Goal: Book appointment/travel/reservation

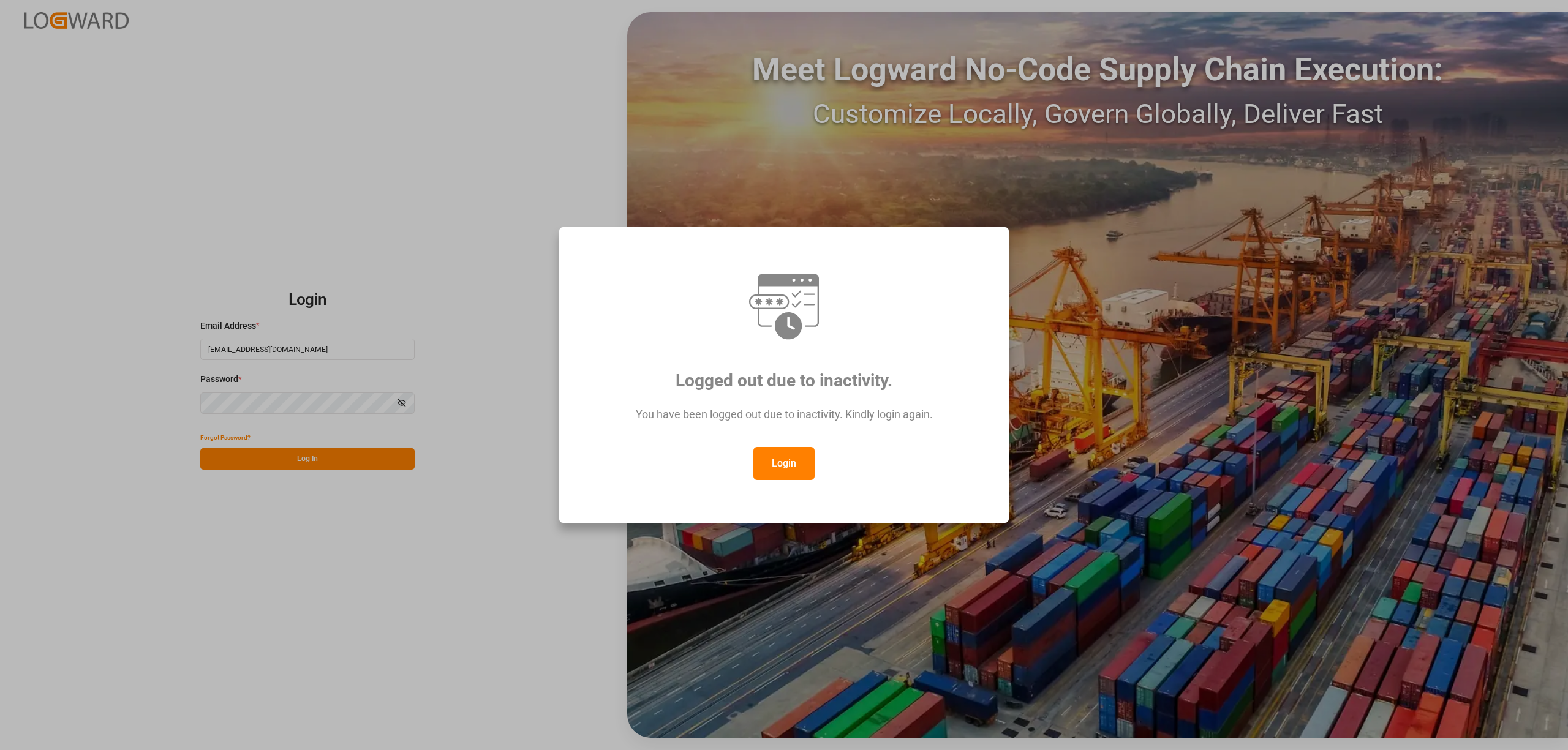
click at [782, 461] on button "Login" at bounding box center [784, 463] width 62 height 33
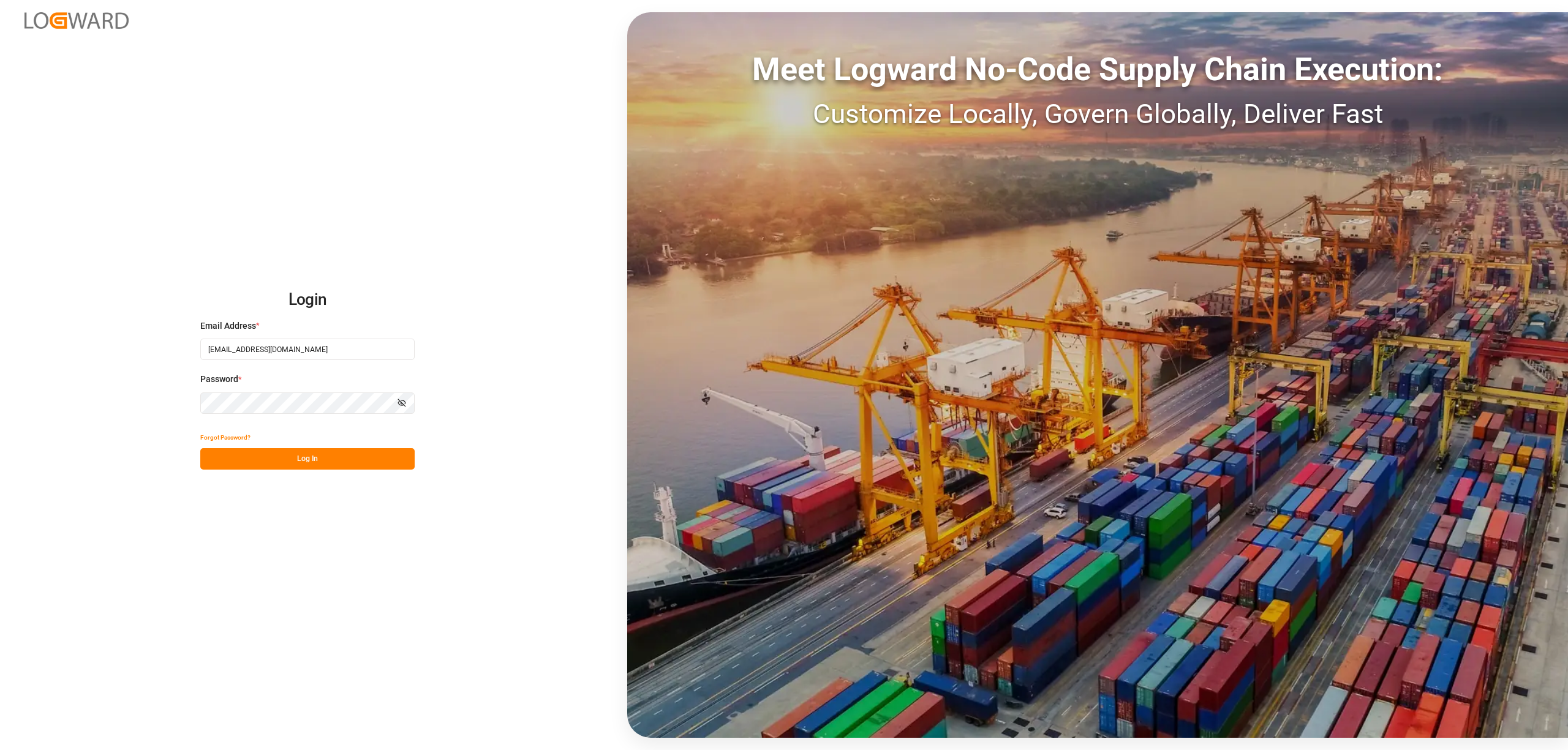
click at [282, 442] on div "Forgot Password?" at bounding box center [307, 437] width 215 height 22
click at [296, 454] on button "Log In" at bounding box center [307, 459] width 215 height 22
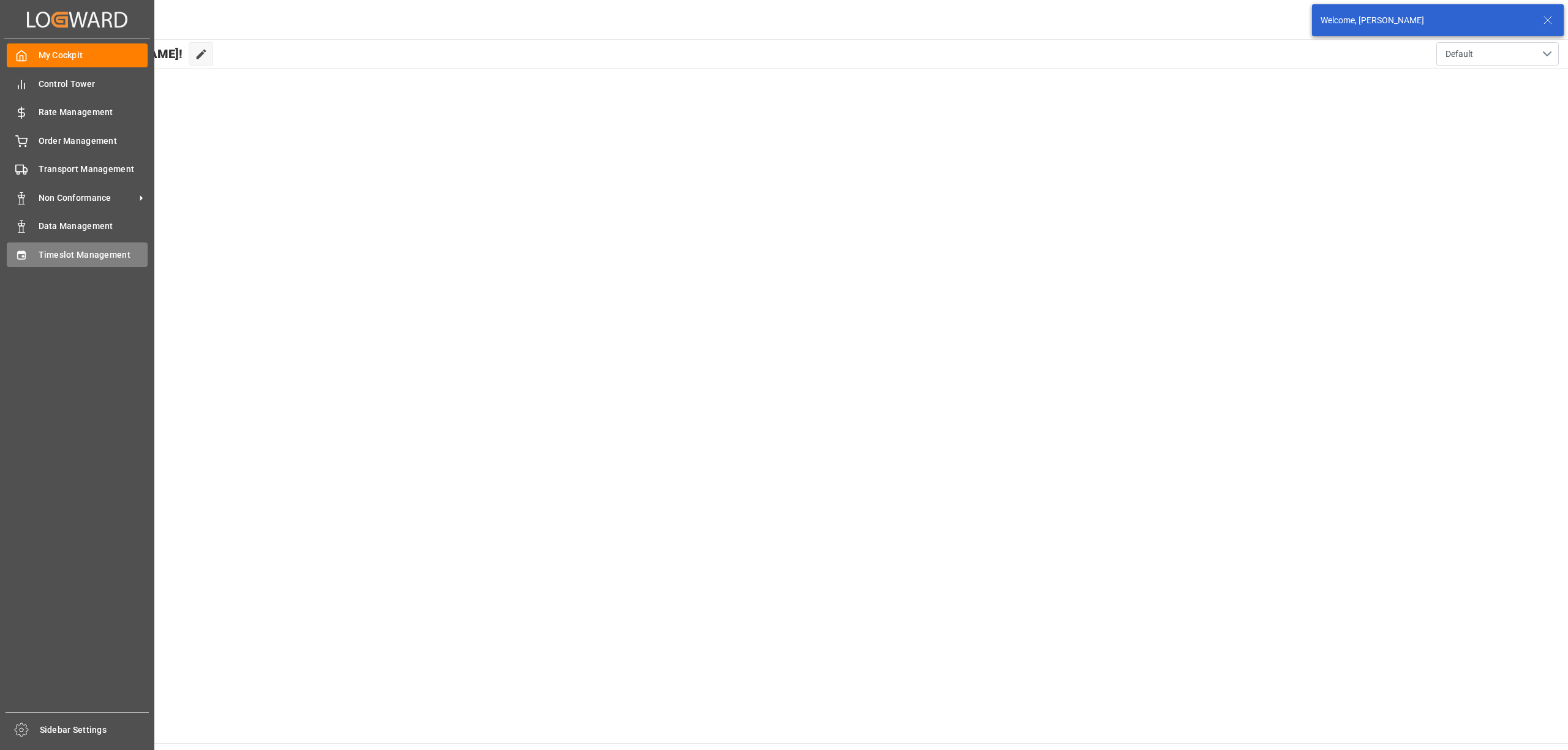
click at [46, 244] on div "Timeslot Management Timeslot Management" at bounding box center [77, 255] width 141 height 24
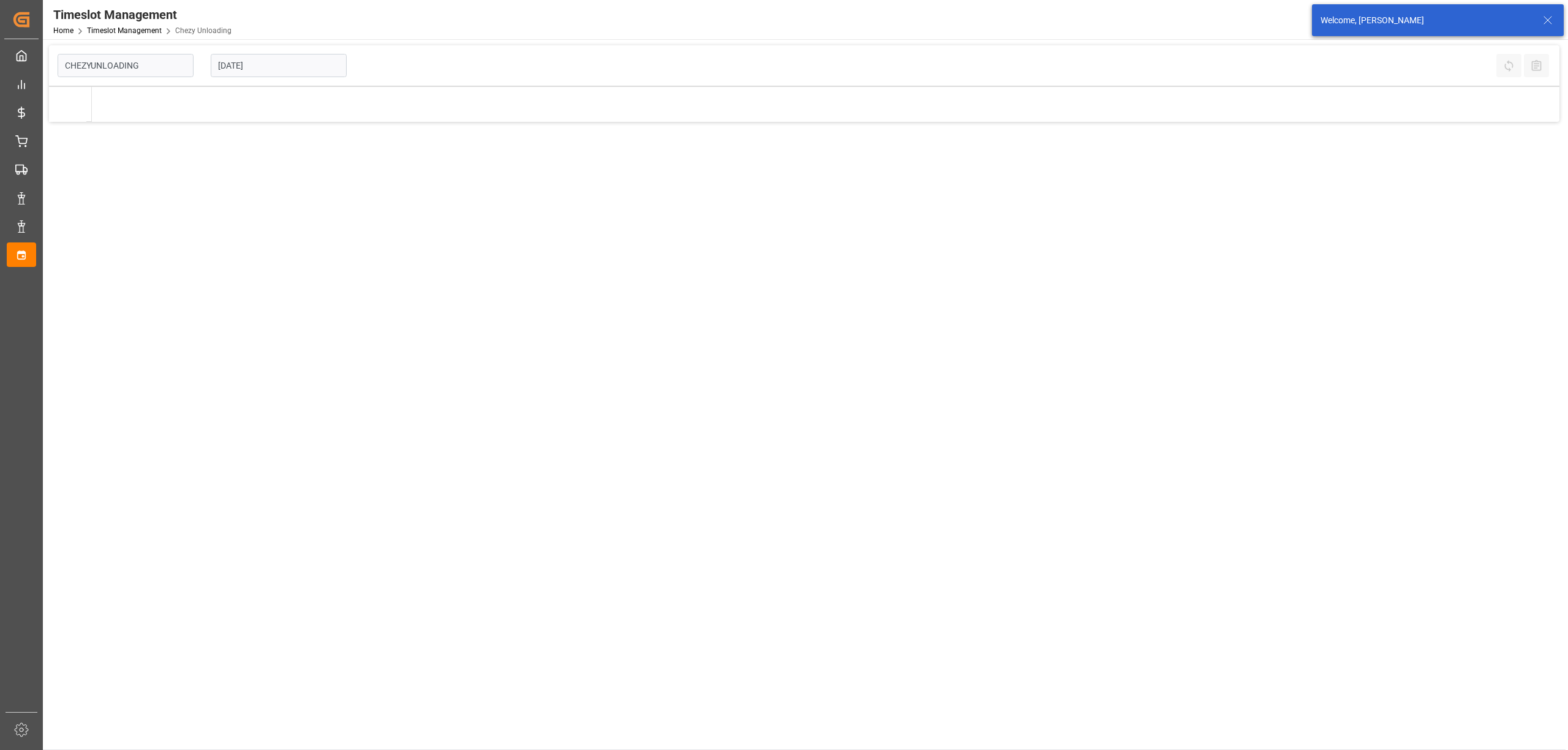
click at [295, 51] on div "[DATE]" at bounding box center [279, 66] width 153 height 41
type input "Chezy Unloading"
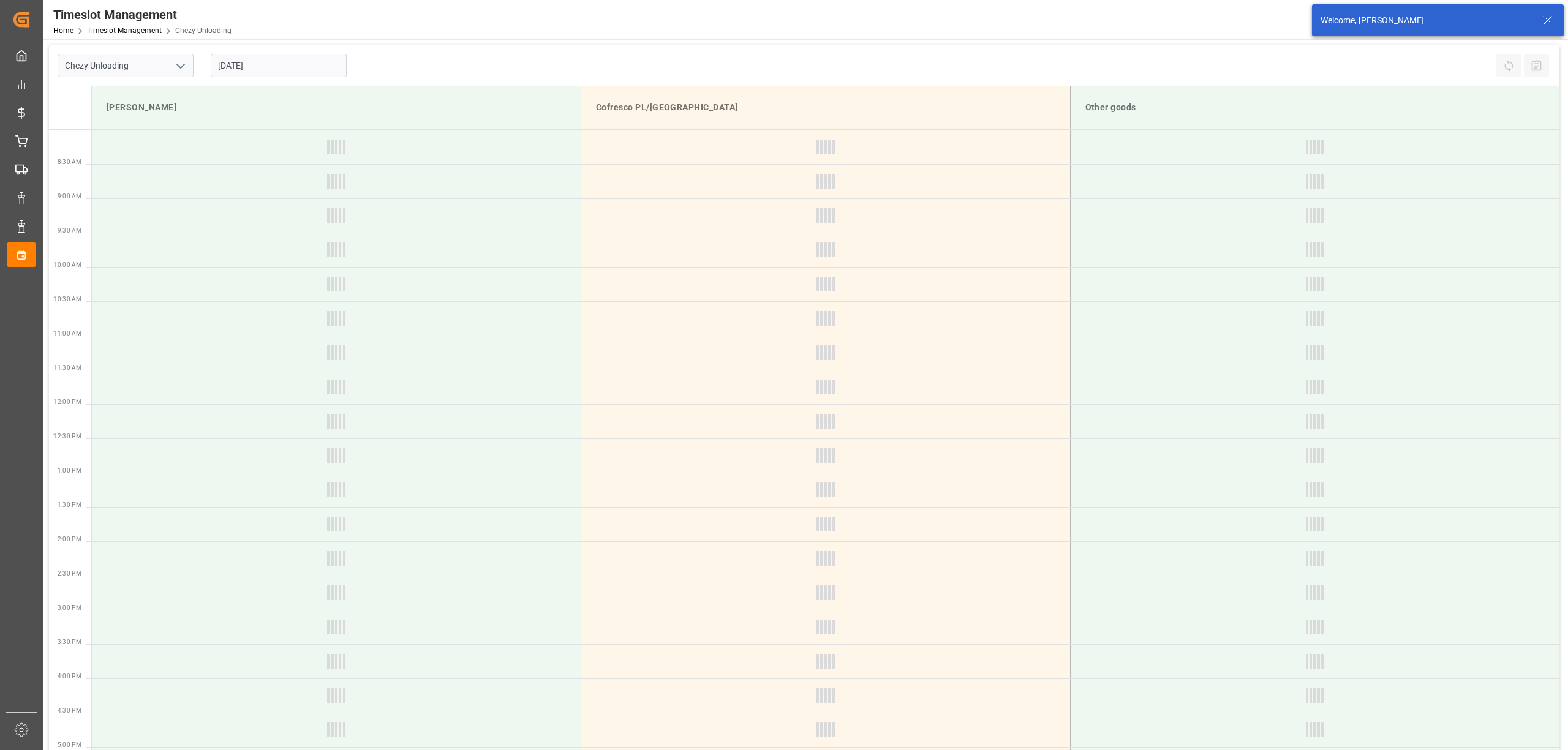
click at [288, 60] on input "[DATE]" at bounding box center [279, 65] width 136 height 23
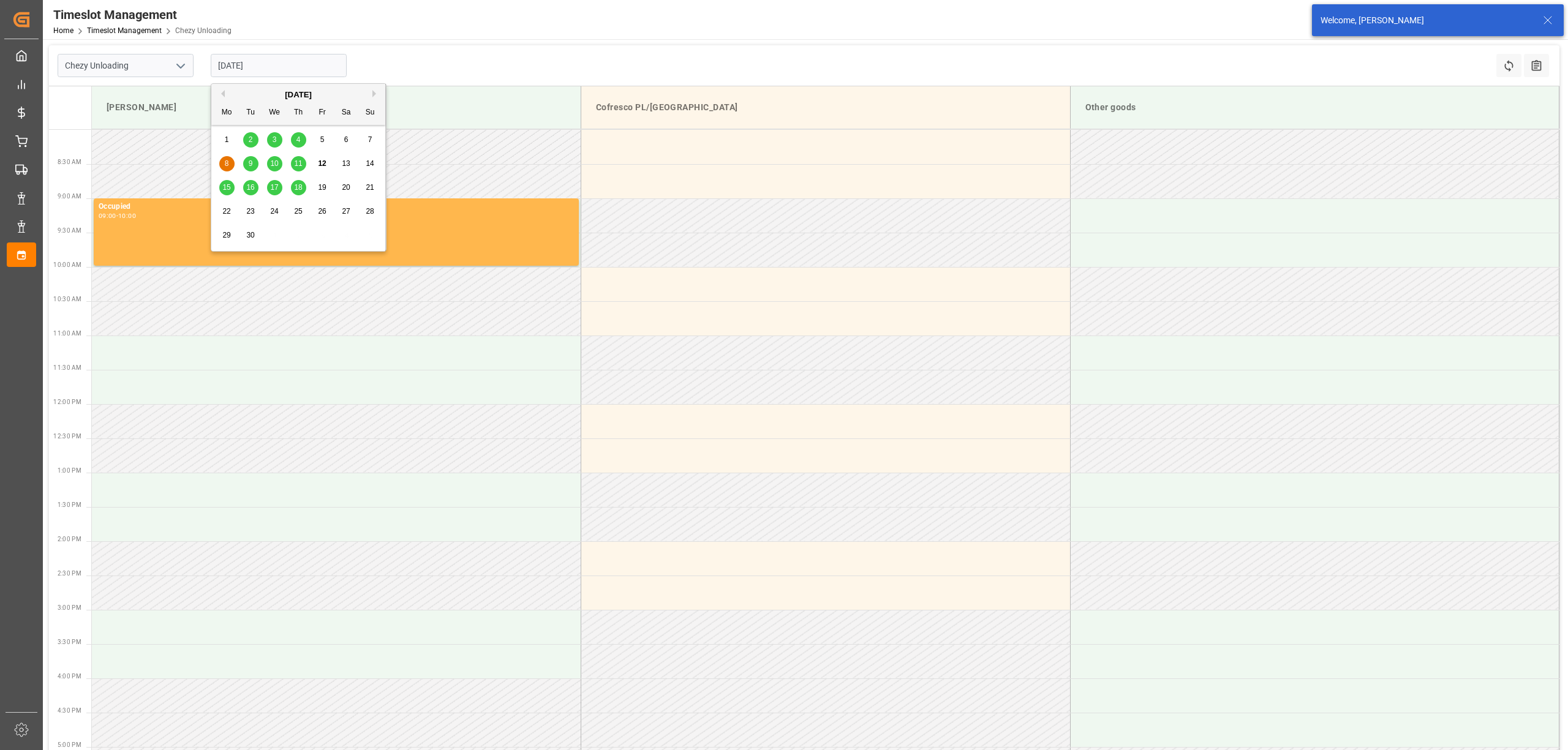
click at [299, 189] on span "18" at bounding box center [298, 187] width 8 height 9
type input "[DATE]"
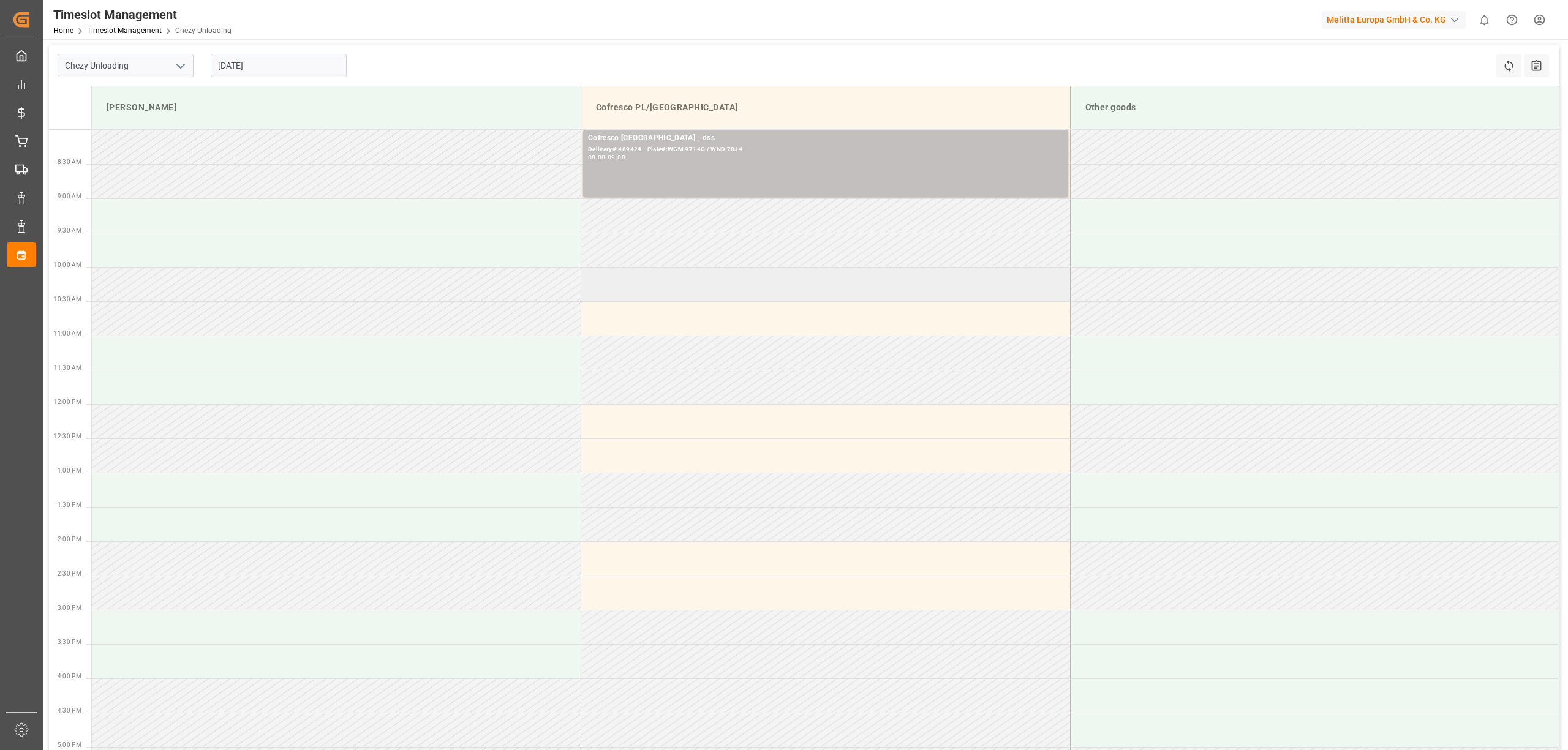
click at [692, 278] on td at bounding box center [825, 284] width 489 height 34
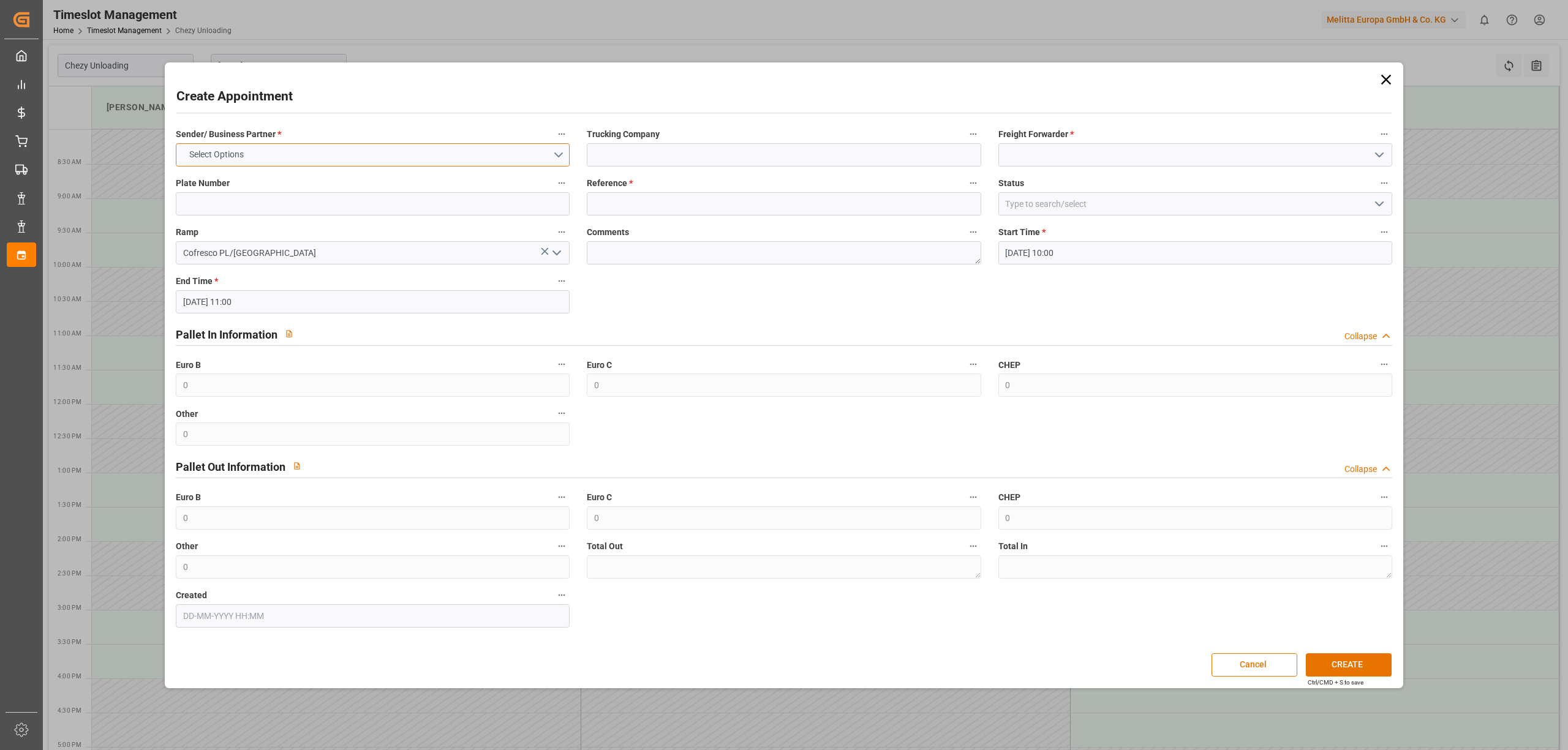
click at [250, 153] on span "Select Options" at bounding box center [216, 154] width 66 height 13
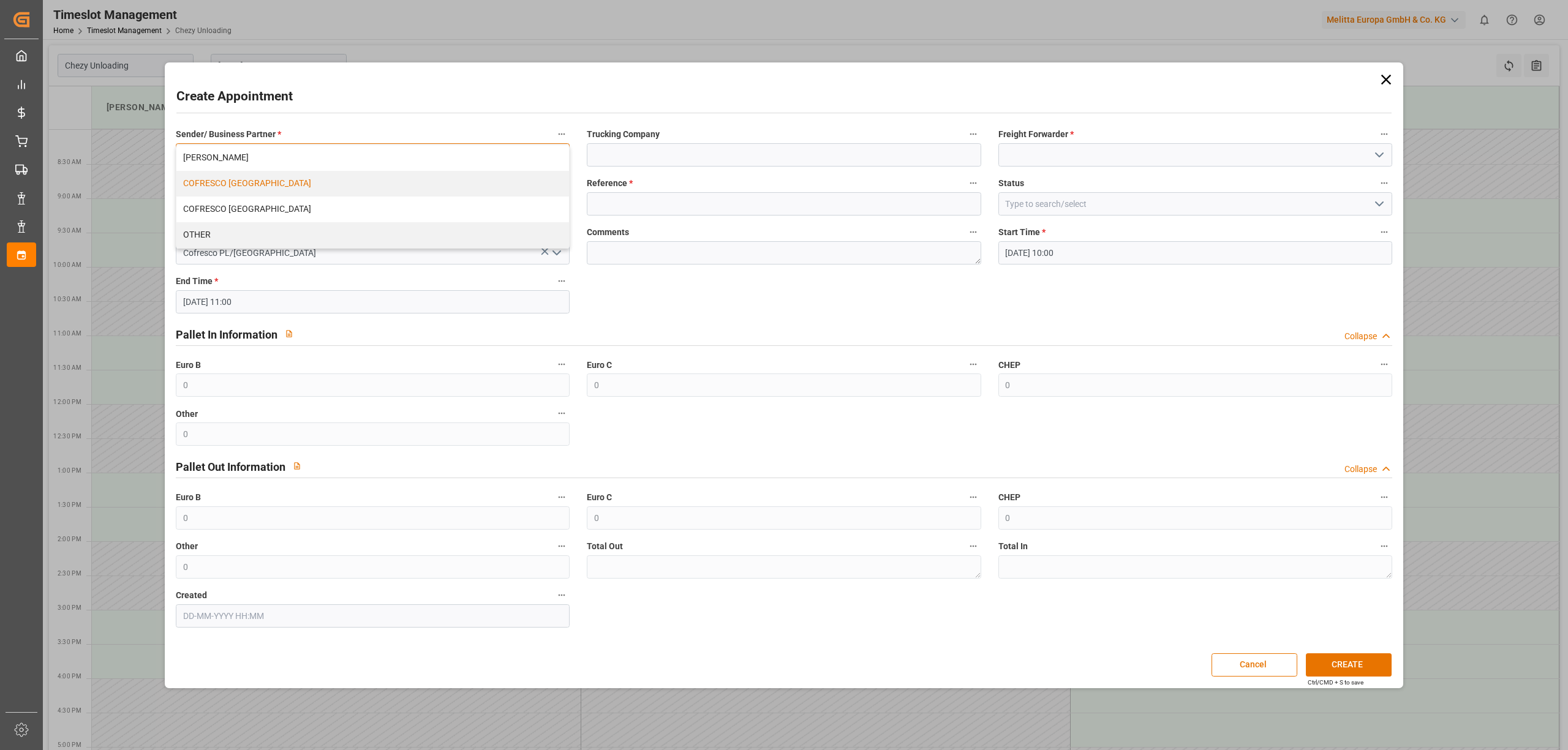
click at [255, 190] on div "COFRESCO [GEOGRAPHIC_DATA]" at bounding box center [372, 184] width 393 height 26
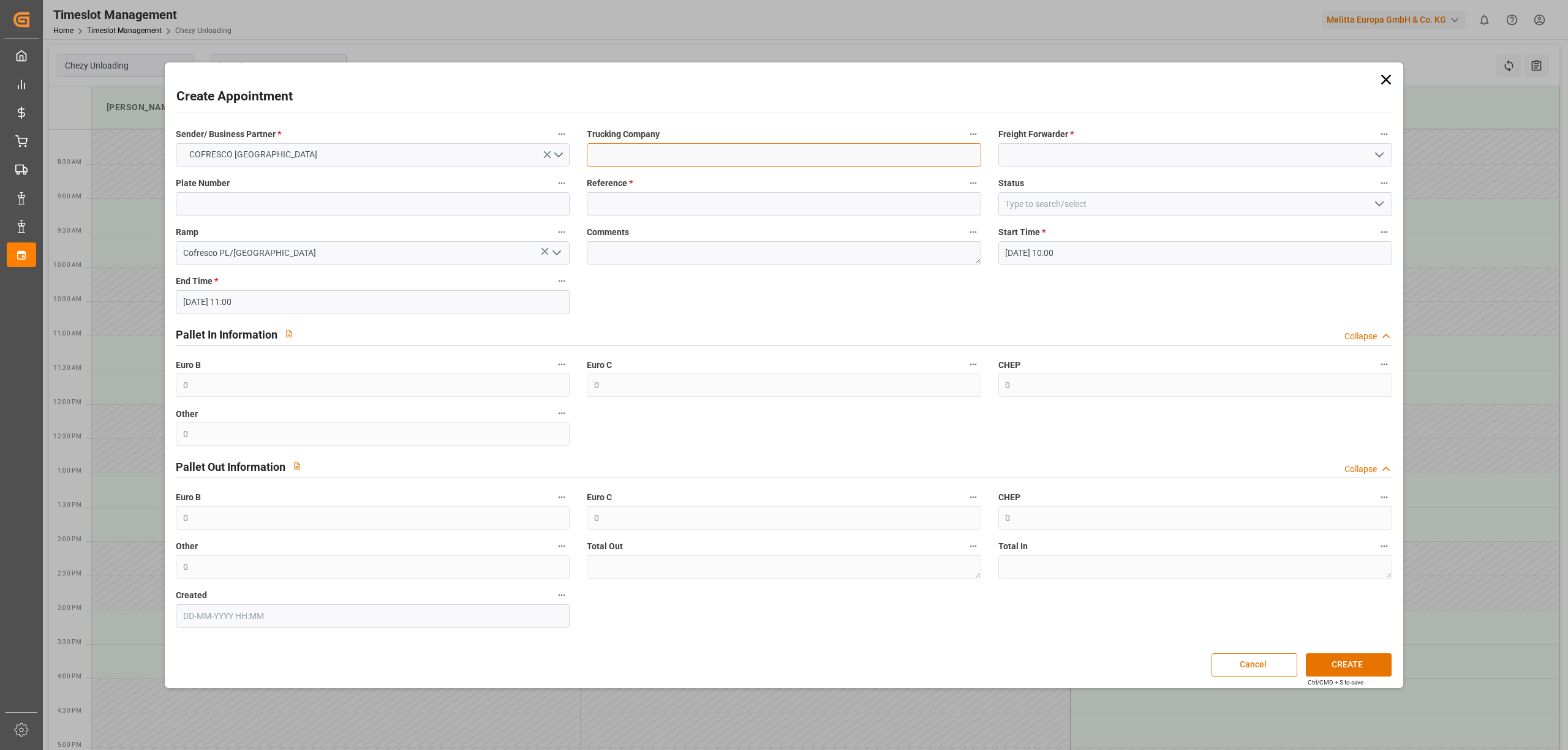
click at [611, 163] on input at bounding box center [784, 154] width 394 height 23
type input "dss"
click at [1108, 150] on input at bounding box center [1195, 154] width 394 height 23
click at [1065, 177] on div "DSS" at bounding box center [1195, 182] width 393 height 27
type input "DSS"
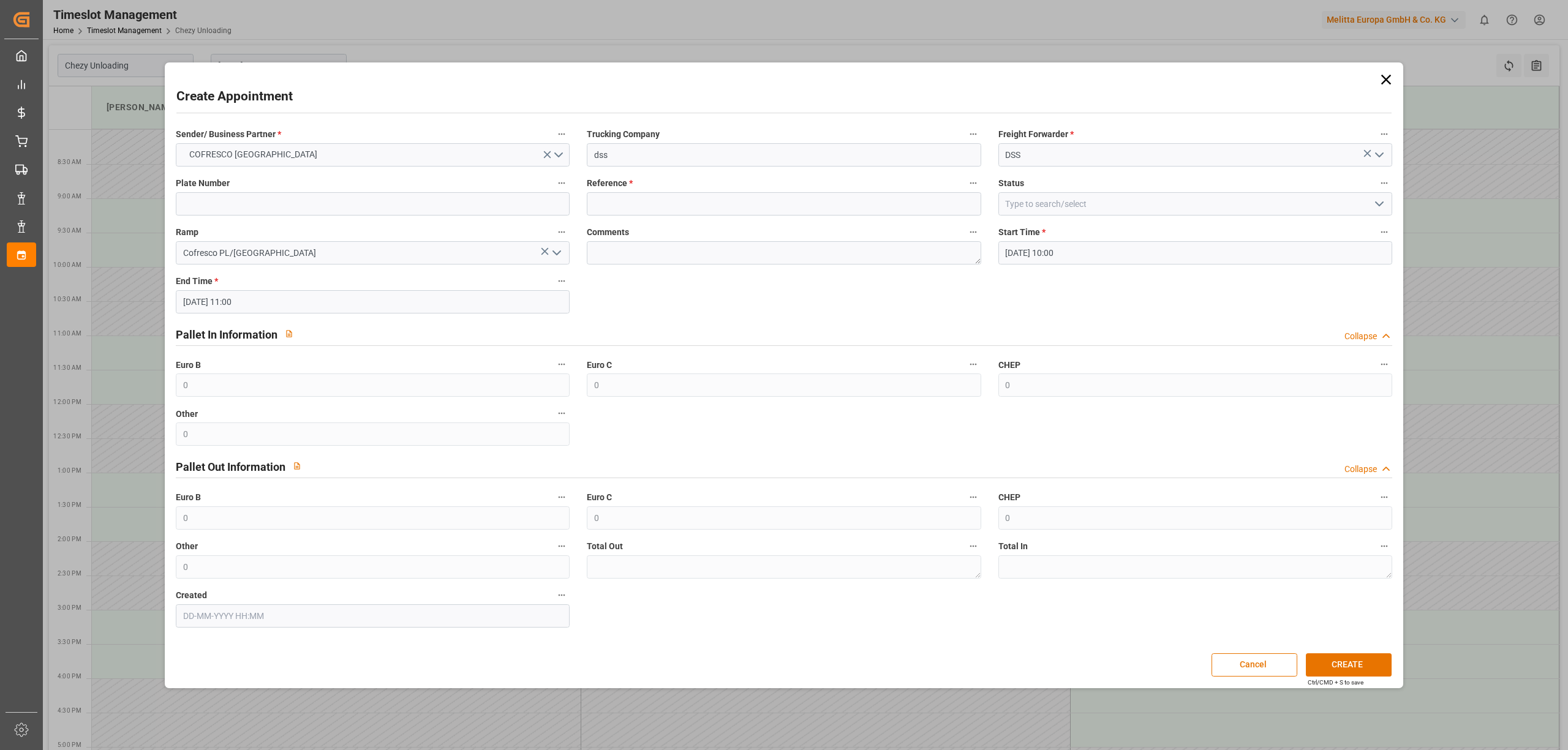
click at [309, 190] on label "Plate Number" at bounding box center [373, 183] width 394 height 17
click at [554, 190] on button "Plate Number" at bounding box center [562, 183] width 16 height 16
click at [309, 199] on div at bounding box center [784, 375] width 1568 height 750
click at [254, 206] on input at bounding box center [373, 203] width 394 height 23
click at [641, 203] on input at bounding box center [784, 203] width 394 height 23
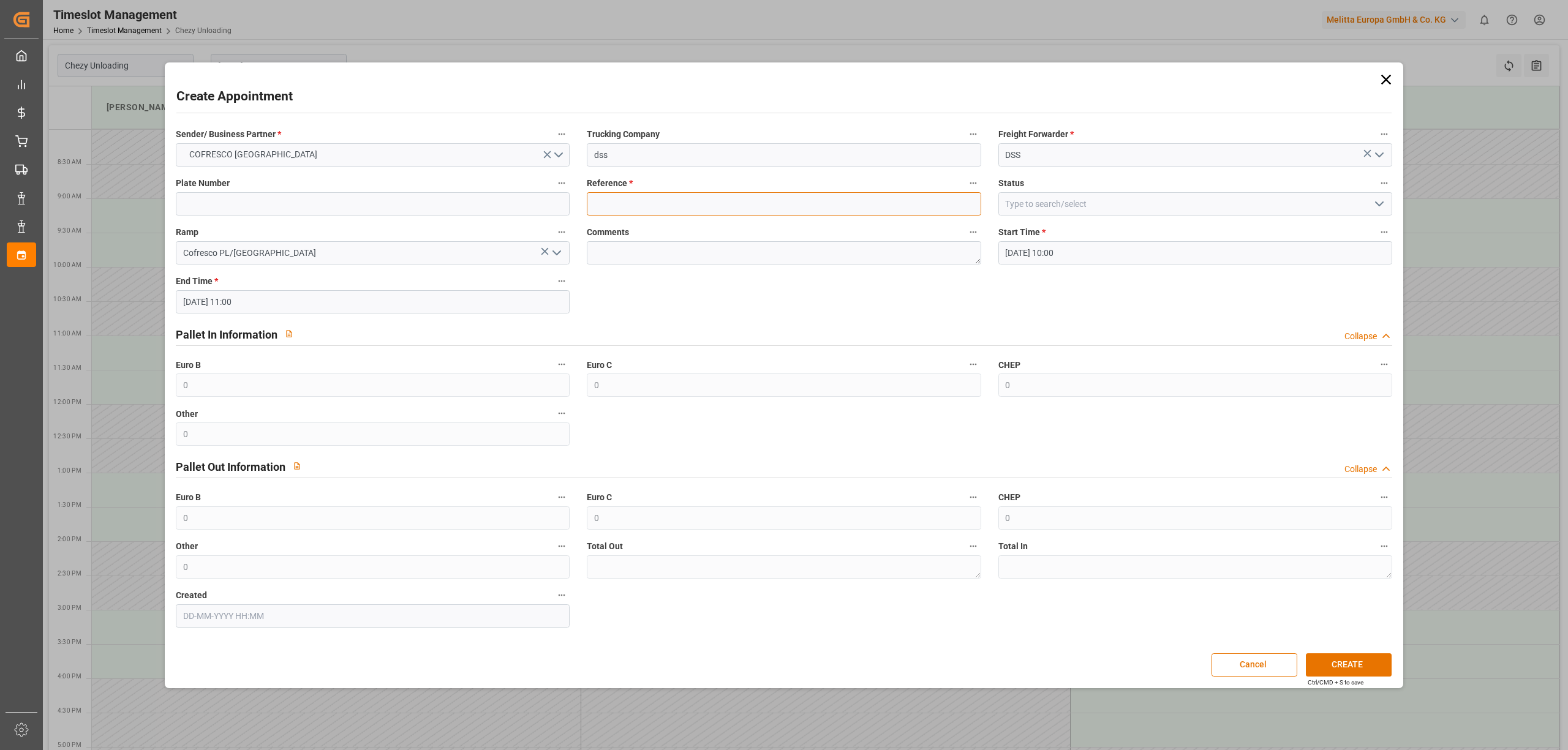
paste input "489640"
type input "489640"
click at [501, 204] on input at bounding box center [373, 203] width 394 height 23
type input "x"
click at [1363, 655] on button "CREATE" at bounding box center [1349, 665] width 86 height 23
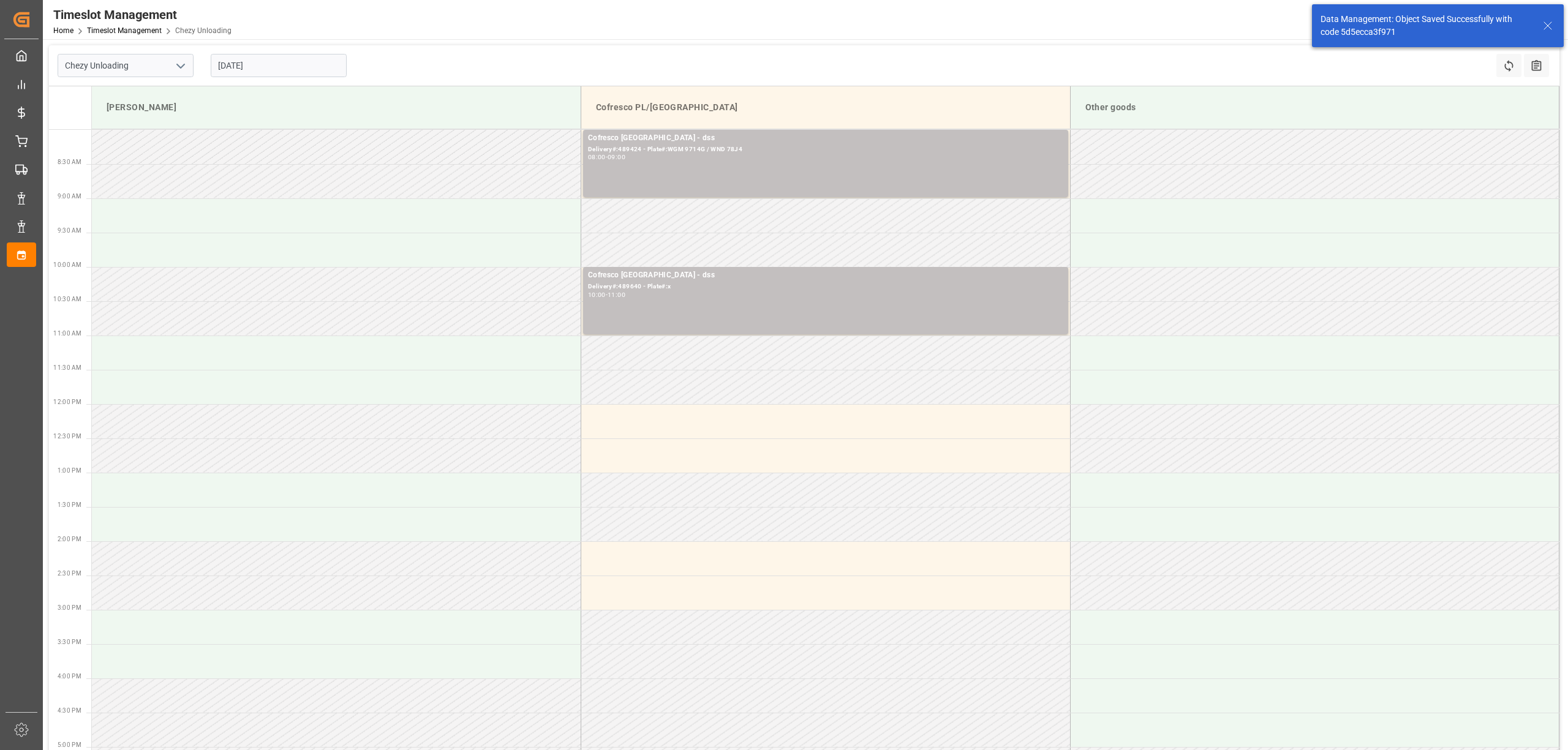
click at [295, 72] on input "[DATE]" at bounding box center [279, 65] width 136 height 23
click at [272, 192] on span "17" at bounding box center [274, 187] width 8 height 9
type input "[DATE]"
